Goal: Navigation & Orientation: Find specific page/section

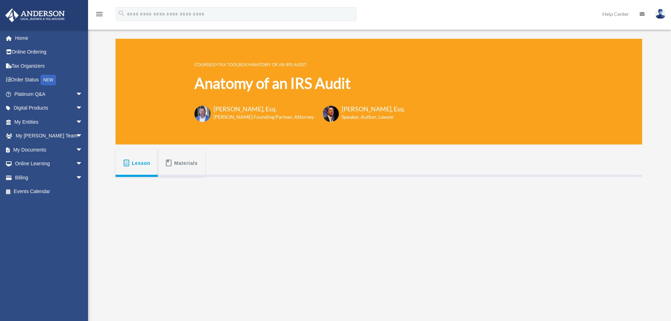
scroll to position [106, 0]
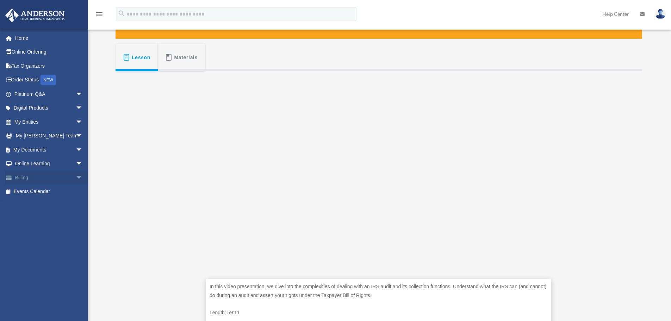
click at [76, 179] on span "arrow_drop_down" at bounding box center [83, 177] width 14 height 14
click at [51, 193] on link "$ Open Invoices" at bounding box center [51, 192] width 83 height 14
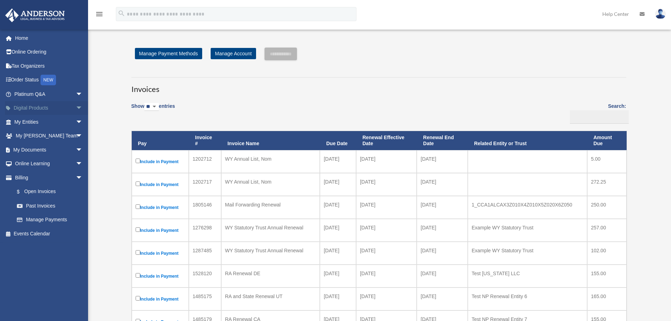
click at [76, 110] on span "arrow_drop_down" at bounding box center [83, 108] width 14 height 14
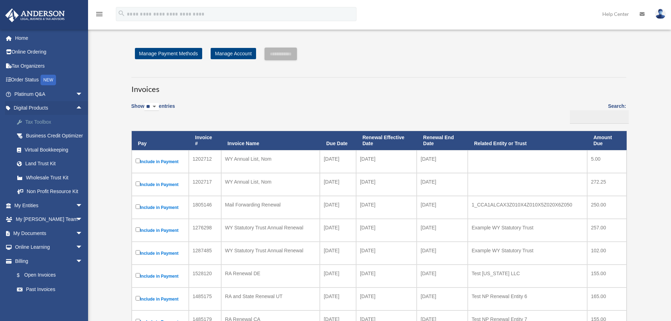
click at [70, 117] on link "Tax Toolbox" at bounding box center [51, 122] width 83 height 14
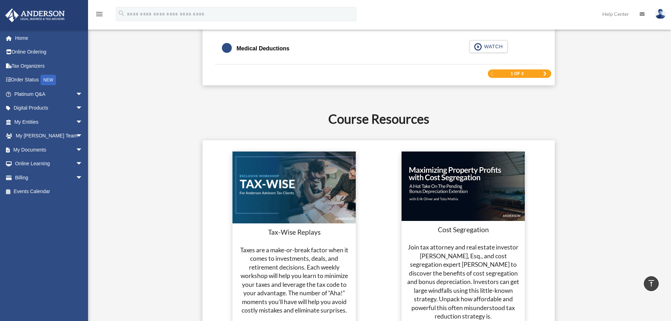
click at [546, 74] on span "Next Page" at bounding box center [545, 73] width 4 height 4
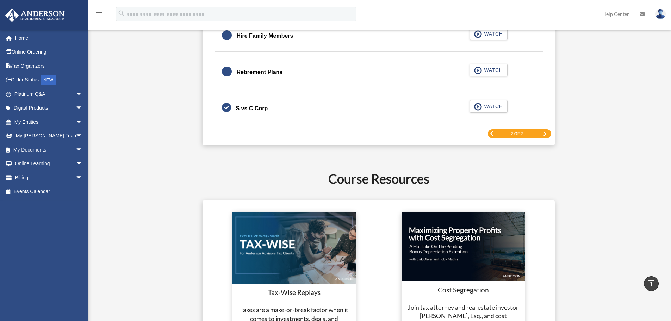
scroll to position [1185, 0]
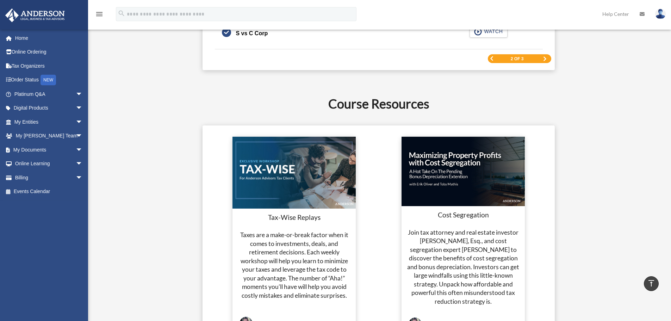
click at [545, 59] on span "Next Page" at bounding box center [545, 59] width 4 height 4
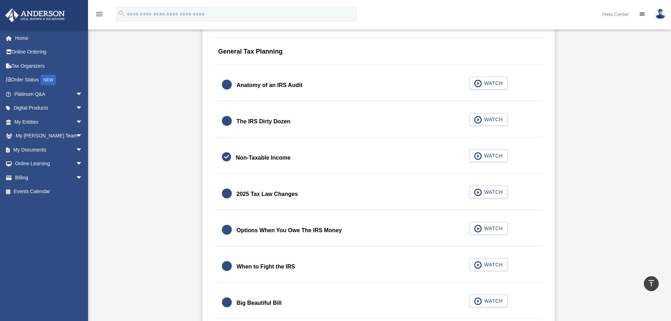
scroll to position [833, 0]
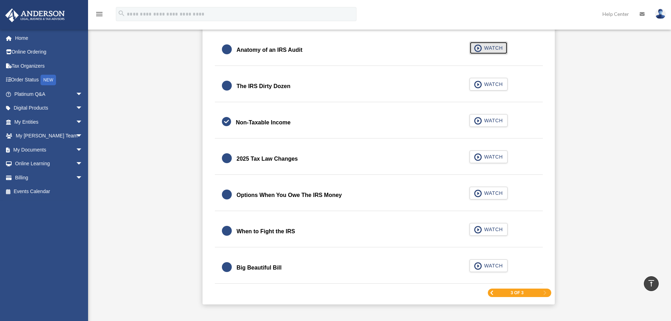
click at [494, 49] on span "WATCH" at bounding box center [492, 47] width 21 height 7
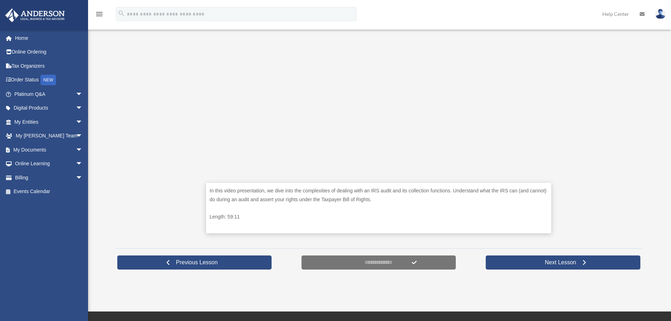
scroll to position [211, 0]
